Goal: Find specific page/section: Find specific page/section

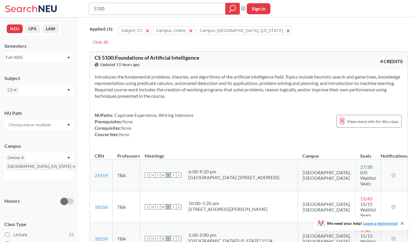
click at [132, 11] on input "5100" at bounding box center [157, 9] width 128 height 10
type input "510"
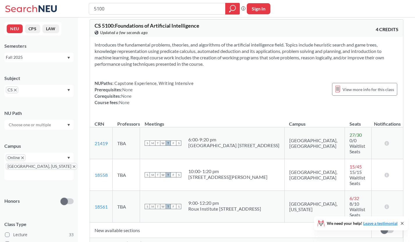
scroll to position [47, 0]
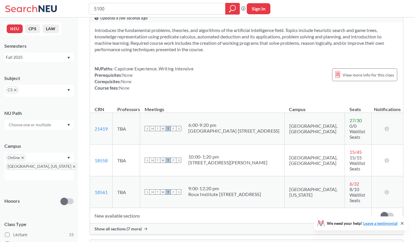
click at [123, 226] on span "Show all sections (7 more)" at bounding box center [118, 228] width 47 height 5
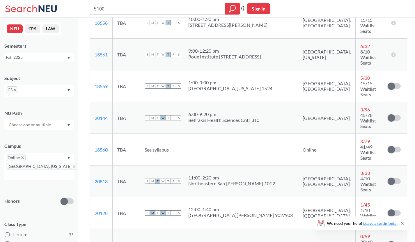
scroll to position [154, 0]
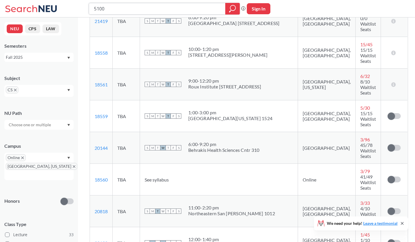
click at [147, 6] on input "5100" at bounding box center [157, 9] width 128 height 10
type input "5610"
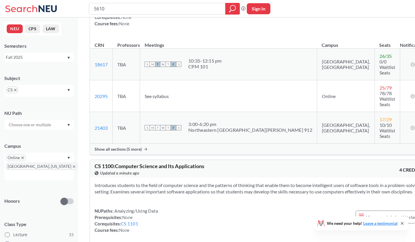
scroll to position [123, 0]
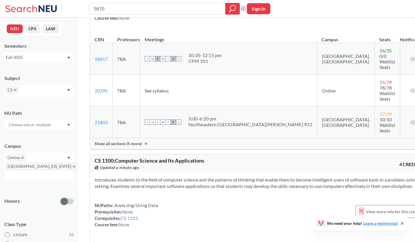
click at [129, 141] on span "Show all sections (5 more)" at bounding box center [118, 143] width 47 height 5
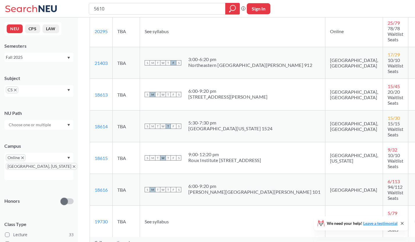
scroll to position [0, 0]
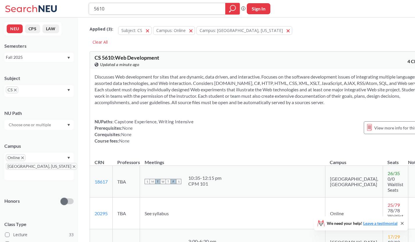
click at [147, 9] on input "5610" at bounding box center [157, 9] width 128 height 10
type input "5500"
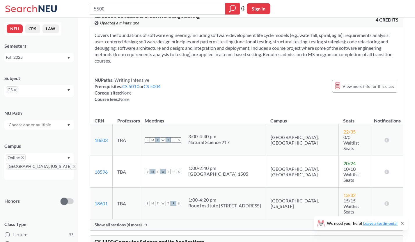
scroll to position [51, 0]
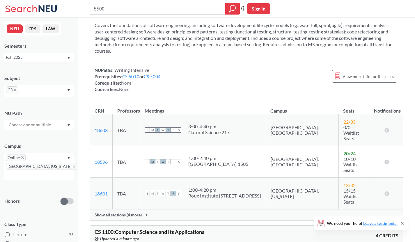
click at [133, 209] on div "Show all sections (4 more)" at bounding box center [246, 214] width 313 height 11
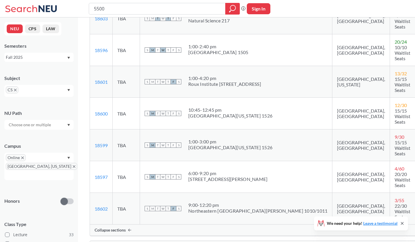
scroll to position [0, 0]
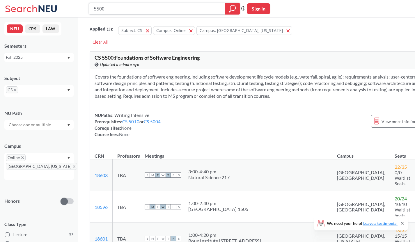
click at [185, 10] on input "5500" at bounding box center [157, 9] width 128 height 10
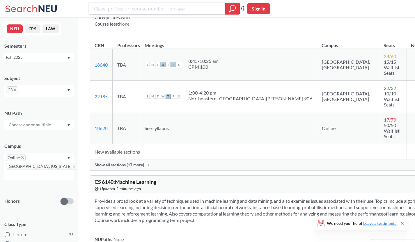
scroll to position [6073, 0]
